Goal: Information Seeking & Learning: Find specific fact

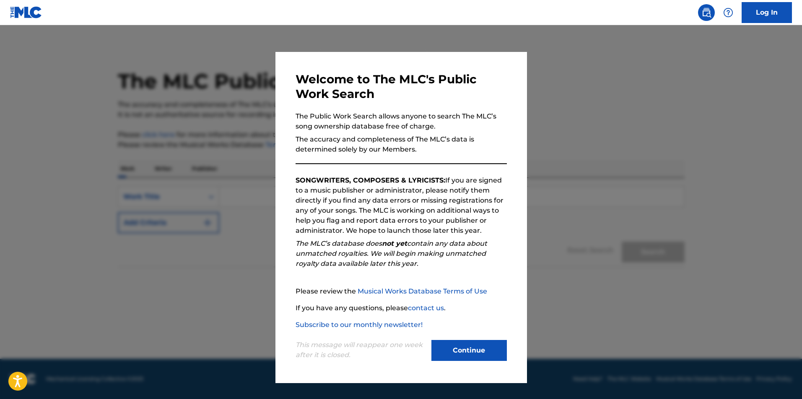
click at [468, 348] on button "Continue" at bounding box center [468, 350] width 75 height 21
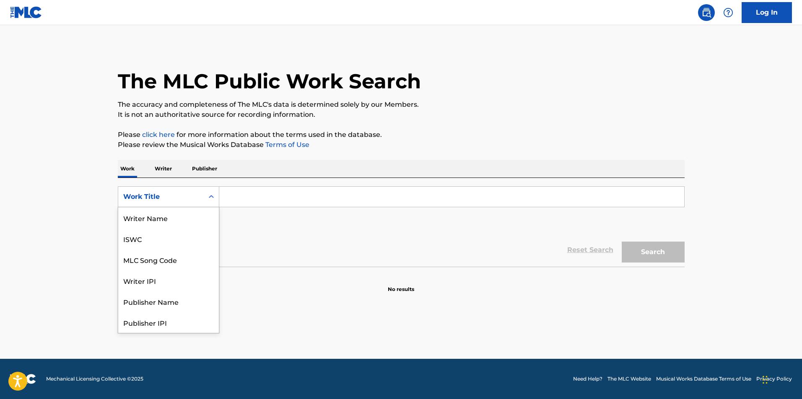
click at [150, 199] on div "Work Title" at bounding box center [160, 197] width 75 height 10
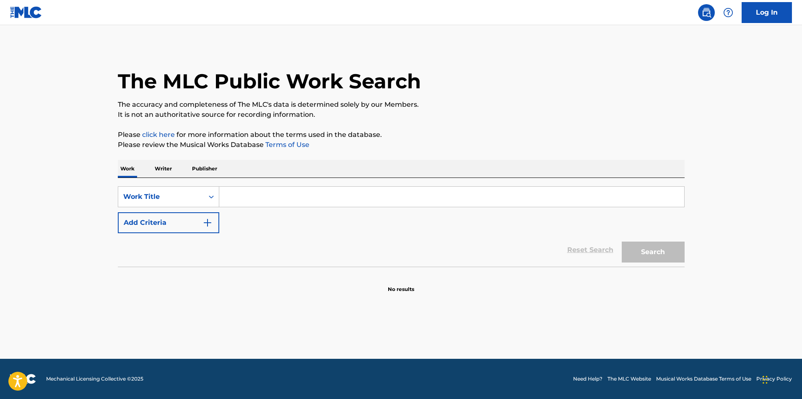
click at [150, 199] on div "Work Title" at bounding box center [160, 197] width 75 height 10
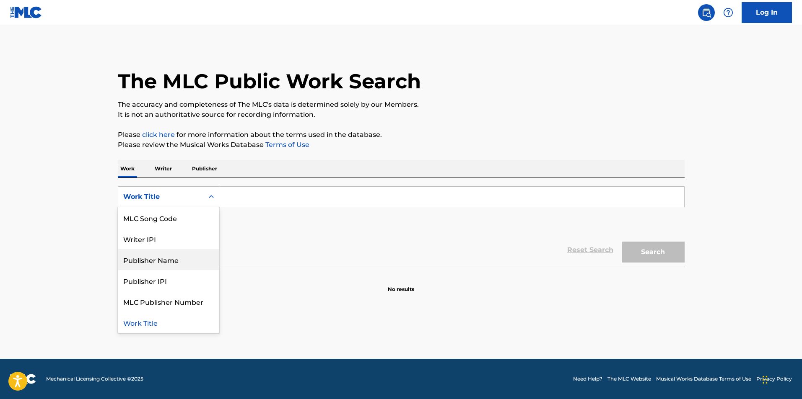
scroll to position [0, 0]
click at [162, 225] on div "Writer Name" at bounding box center [168, 217] width 101 height 21
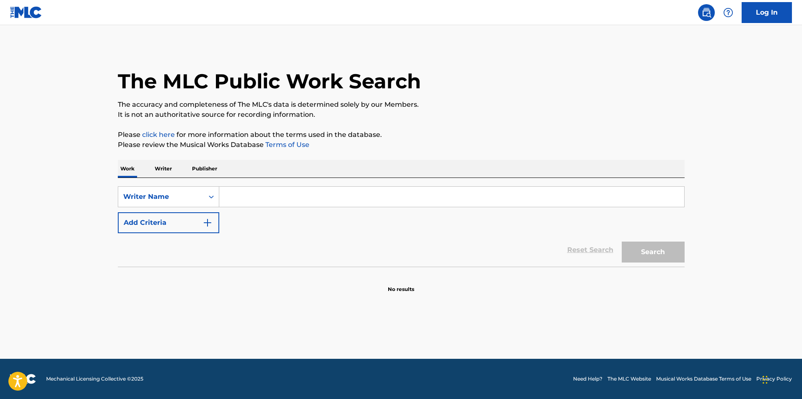
click at [182, 223] on button "Add Criteria" at bounding box center [168, 222] width 101 height 21
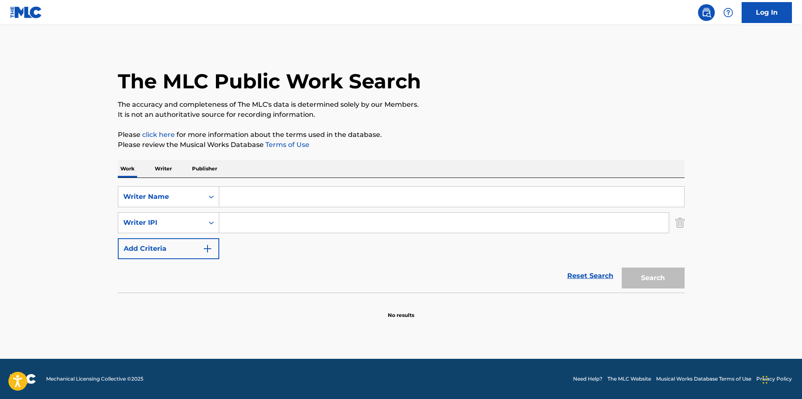
click at [664, 225] on input "Search Form" at bounding box center [443, 223] width 449 height 20
click at [676, 226] on img "Search Form" at bounding box center [679, 222] width 9 height 21
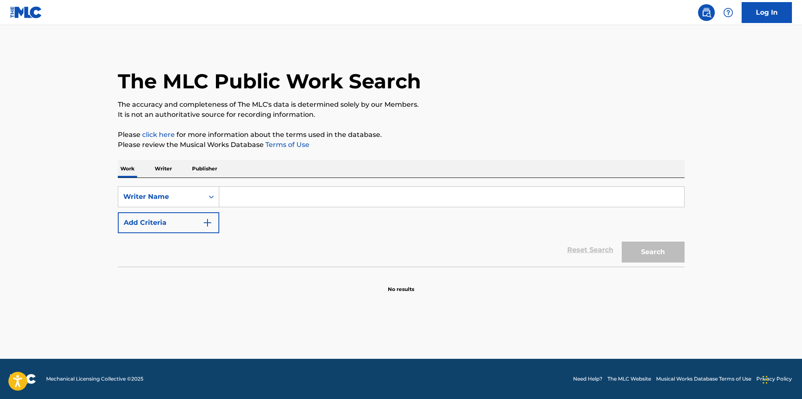
click at [533, 189] on input "Search Form" at bounding box center [451, 197] width 465 height 20
click at [168, 172] on p "Writer" at bounding box center [163, 169] width 22 height 18
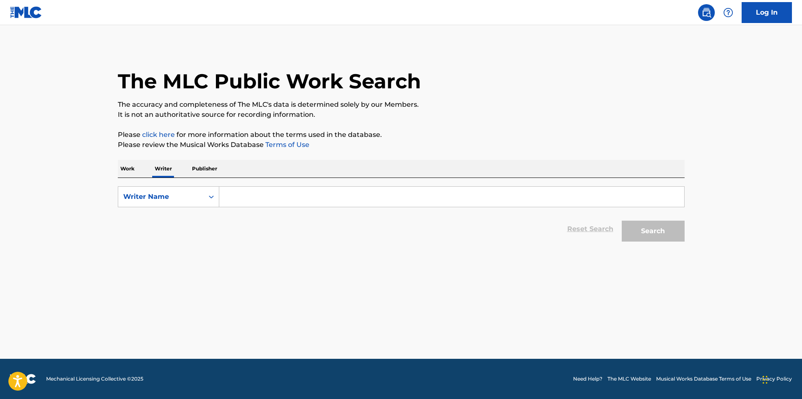
click at [232, 202] on input "Search Form" at bounding box center [451, 197] width 465 height 20
type input "a"
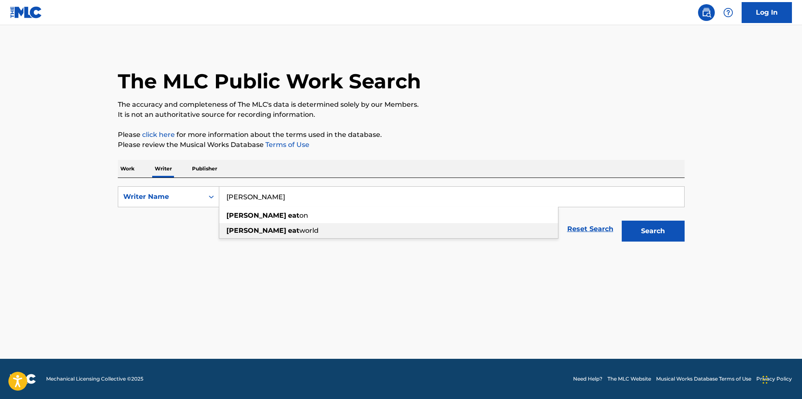
click at [239, 234] on strong "[PERSON_NAME]" at bounding box center [256, 231] width 60 height 8
type input "[PERSON_NAME] eat world"
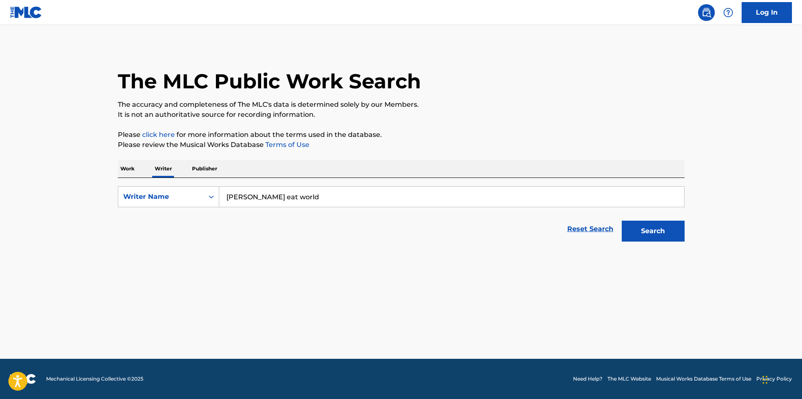
click at [661, 237] on button "Search" at bounding box center [652, 231] width 63 height 21
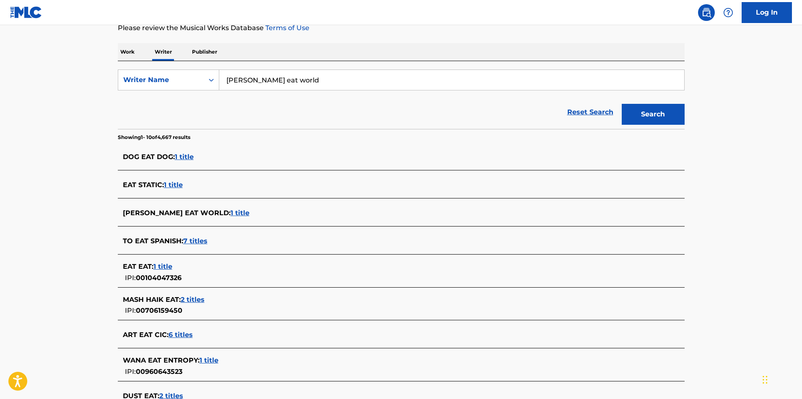
scroll to position [126, 0]
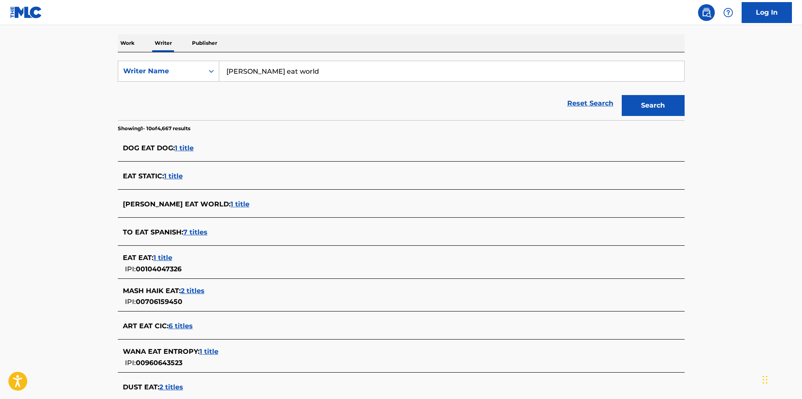
click at [230, 204] on span "1 title" at bounding box center [239, 204] width 19 height 8
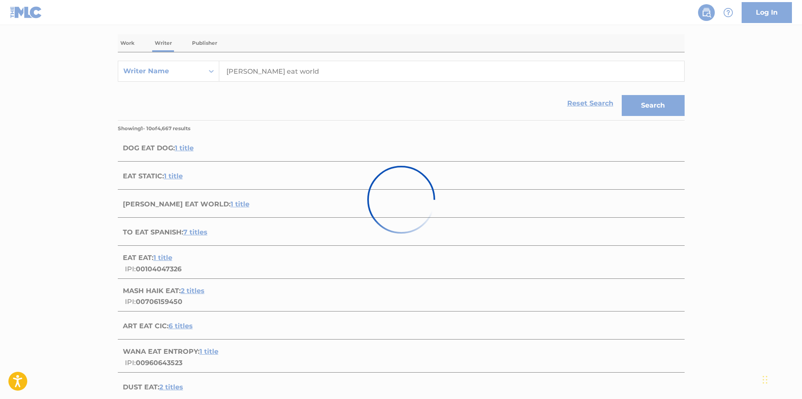
scroll to position [31, 0]
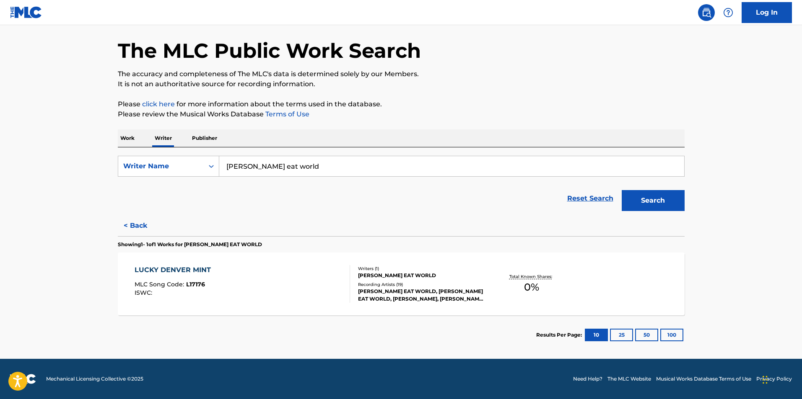
click at [162, 142] on p "Writer" at bounding box center [163, 138] width 22 height 18
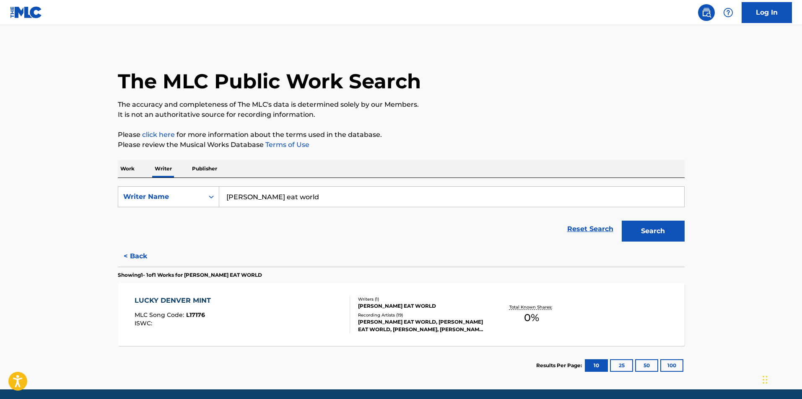
click at [661, 229] on button "Search" at bounding box center [652, 231] width 63 height 21
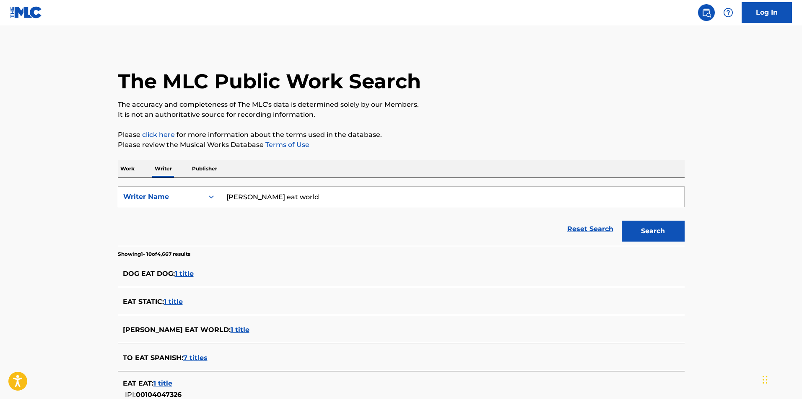
click at [35, 17] on img at bounding box center [26, 12] width 32 height 12
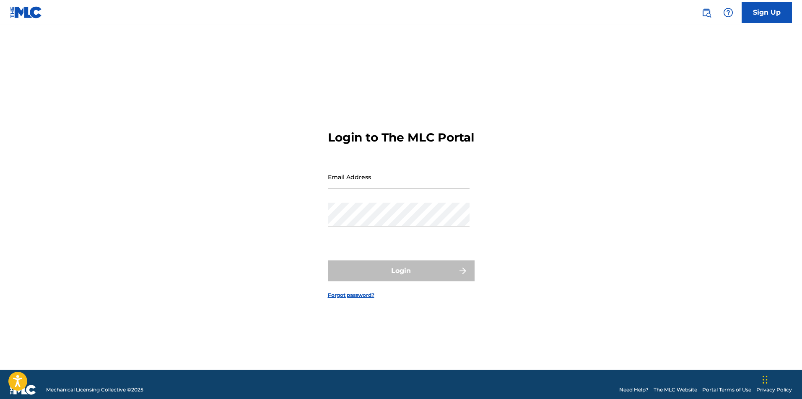
click at [34, 17] on img at bounding box center [26, 12] width 32 height 12
